Goal: Check status

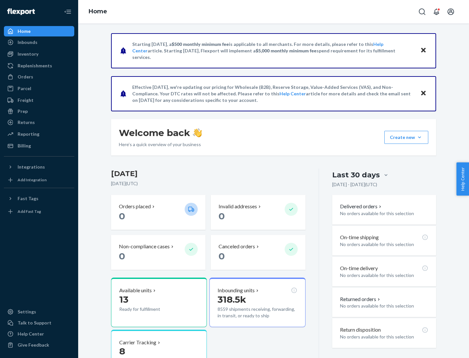
click at [419, 137] on button "Create new Create new inbound Create new order Create new product" at bounding box center [406, 137] width 44 height 13
click at [27, 42] on div "Inbounds" at bounding box center [28, 42] width 20 height 7
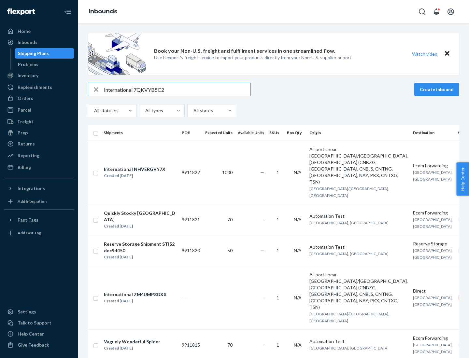
type input "International 7QKVYB5C29"
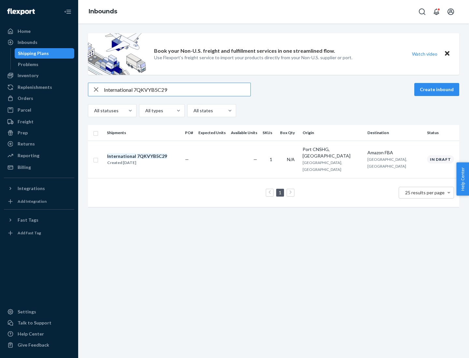
click at [148, 160] on div "Created [DATE]" at bounding box center [137, 163] width 60 height 7
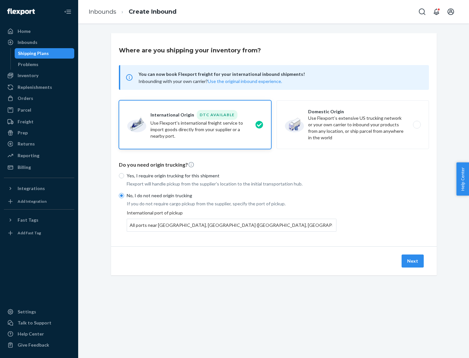
click at [413, 261] on button "Next" at bounding box center [412, 261] width 22 height 13
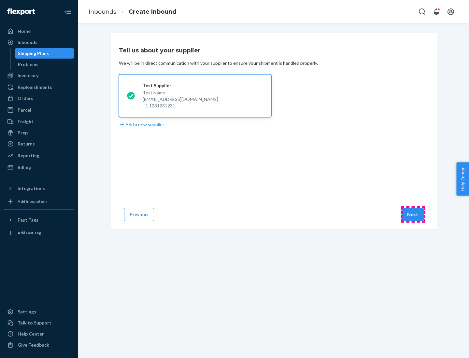
click at [413, 215] on button "Next" at bounding box center [412, 214] width 22 height 13
